Goal: Task Accomplishment & Management: Manage account settings

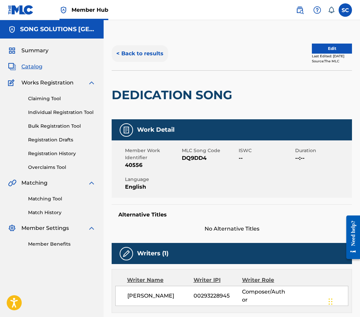
click at [134, 52] on button "< Back to results" at bounding box center [140, 53] width 57 height 17
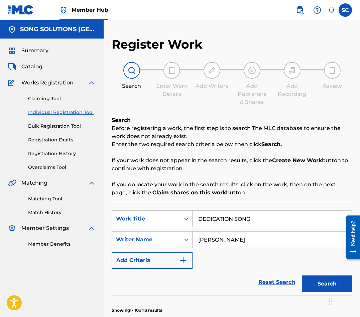
scroll to position [12, 0]
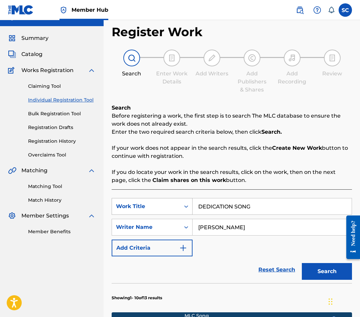
drag, startPoint x: 257, startPoint y: 204, endPoint x: 191, endPoint y: 206, distance: 65.6
click at [159, 206] on div "SearchWithCriteriaad32de33-921b-41c1-b2af-74711b0bde7a Work Title DEDICATION SO…" at bounding box center [232, 206] width 241 height 17
click at [302, 263] on button "Search" at bounding box center [327, 271] width 50 height 17
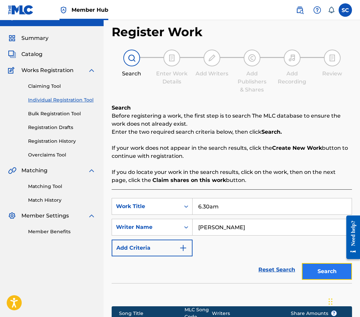
click at [335, 273] on button "Search" at bounding box center [327, 271] width 50 height 17
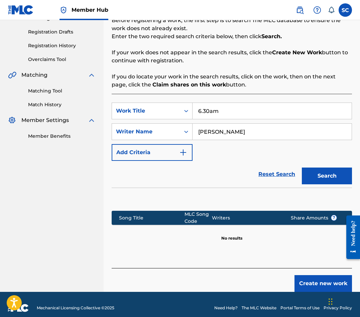
scroll to position [115, 0]
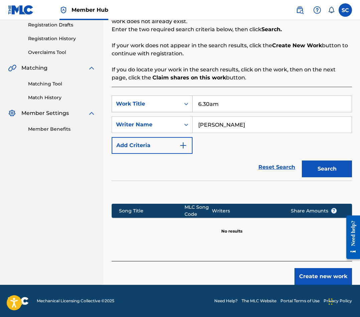
drag, startPoint x: 232, startPoint y: 103, endPoint x: 138, endPoint y: 103, distance: 94.7
click at [138, 103] on div "SearchWithCriteriaad32de33-921b-41c1-b2af-74711b0bde7a Work Title 6.30am" at bounding box center [232, 103] width 241 height 17
type input "DAUGHTERS OF [GEOGRAPHIC_DATA]"
click at [302, 160] on button "Search" at bounding box center [327, 168] width 50 height 17
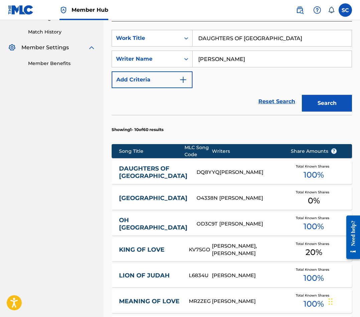
scroll to position [182, 0]
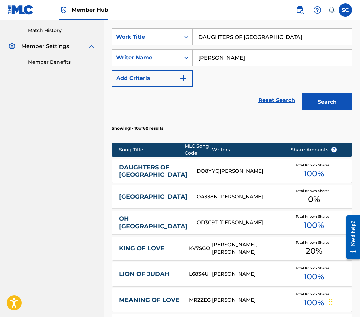
click at [147, 169] on link "DAUGHTERS OF [GEOGRAPHIC_DATA]" at bounding box center [153, 170] width 69 height 15
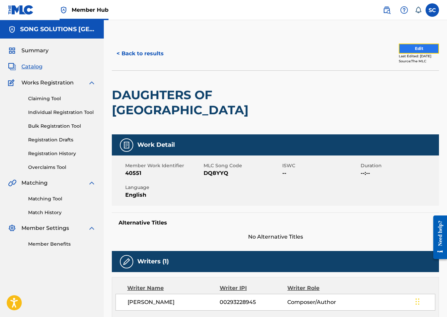
click at [360, 47] on button "Edit" at bounding box center [419, 49] width 40 height 10
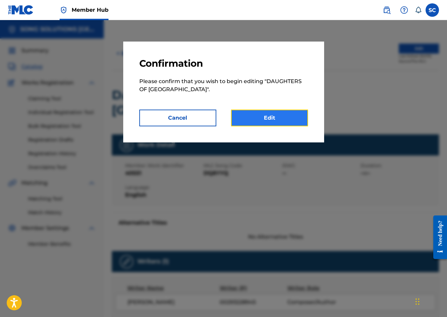
click at [267, 115] on link "Edit" at bounding box center [269, 117] width 77 height 17
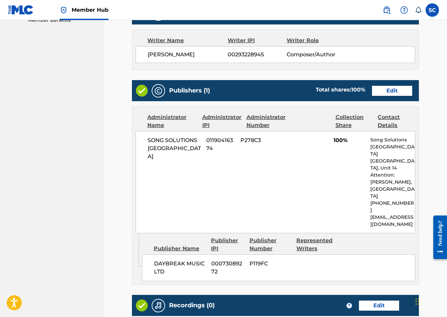
scroll to position [225, 0]
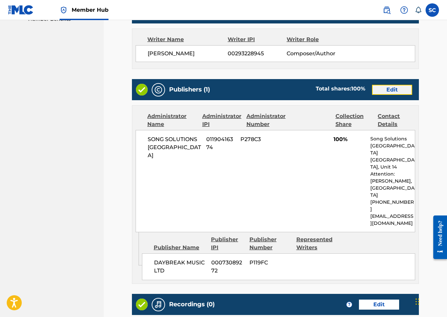
click at [360, 89] on link "Edit" at bounding box center [392, 90] width 40 height 10
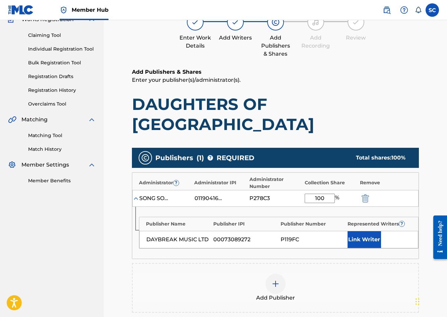
scroll to position [157, 0]
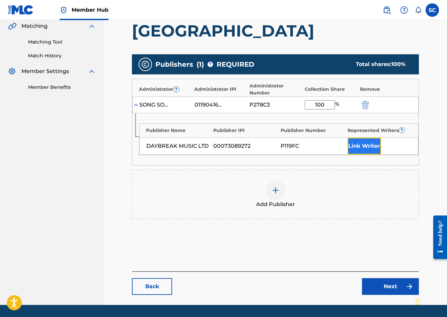
click at [356, 138] on button "Link Writer" at bounding box center [363, 146] width 33 height 17
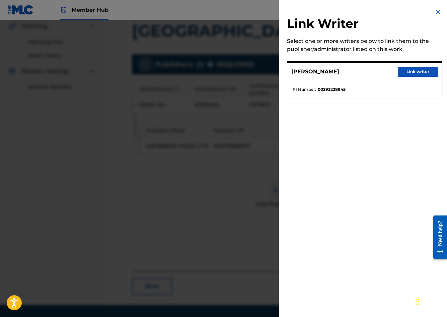
click at [360, 12] on img at bounding box center [438, 12] width 8 height 8
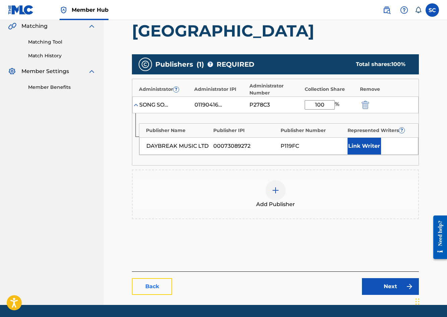
click at [151, 278] on link "Back" at bounding box center [152, 286] width 40 height 17
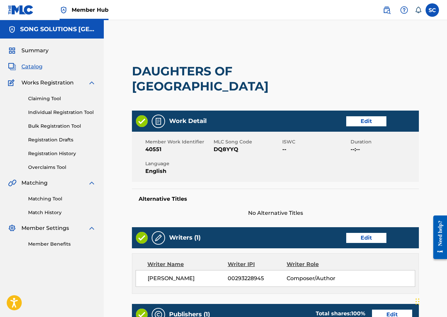
click at [314, 56] on div at bounding box center [337, 79] width 66 height 64
